Goal: Task Accomplishment & Management: Manage account settings

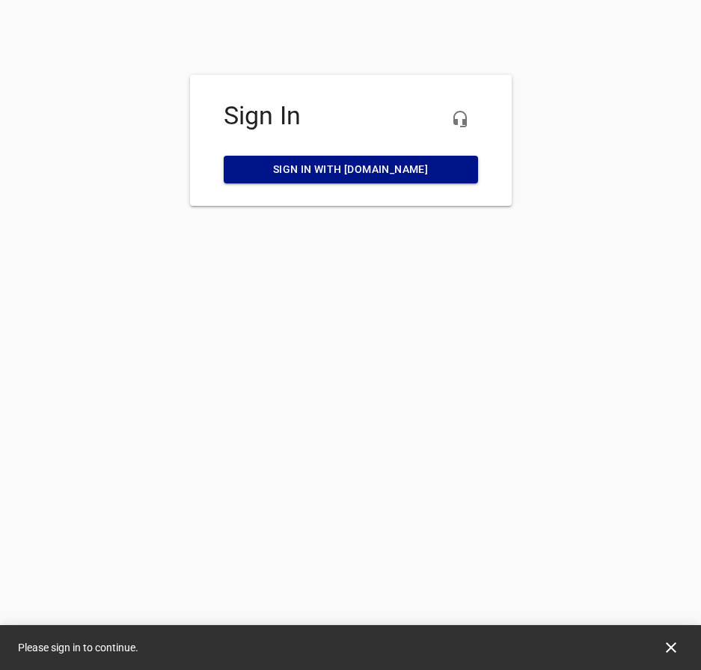
click at [350, 169] on span "Sign in with [DOMAIN_NAME]" at bounding box center [351, 169] width 230 height 19
